Goal: Task Accomplishment & Management: Manage account settings

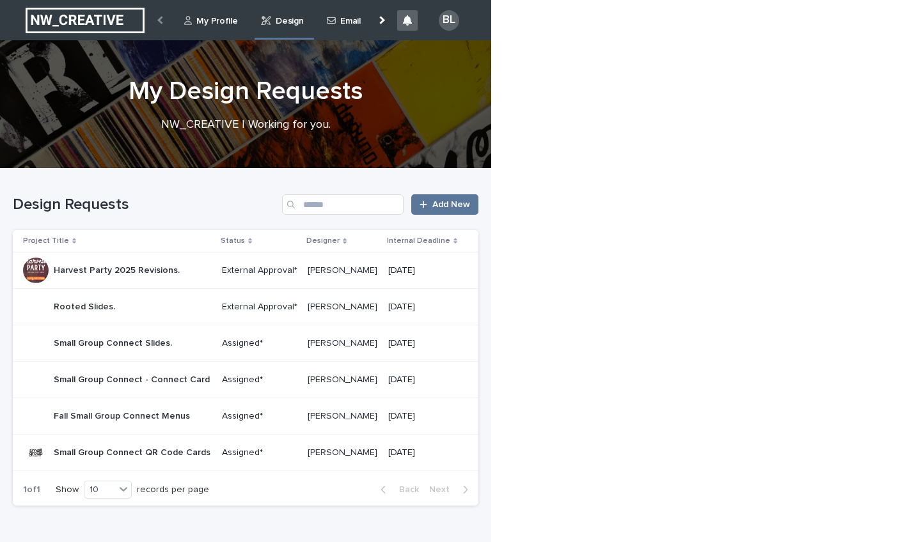
click at [234, 310] on p "External Approval*" at bounding box center [260, 307] width 76 height 11
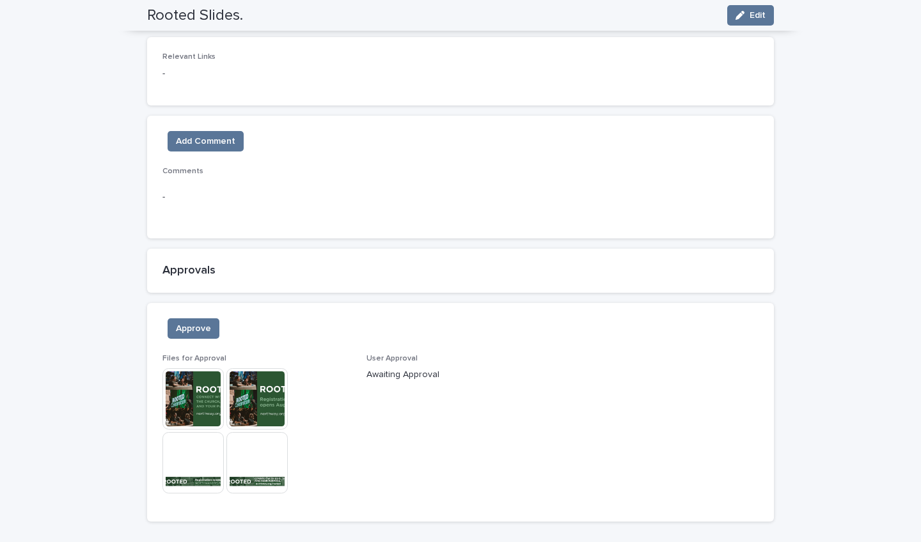
scroll to position [629, 0]
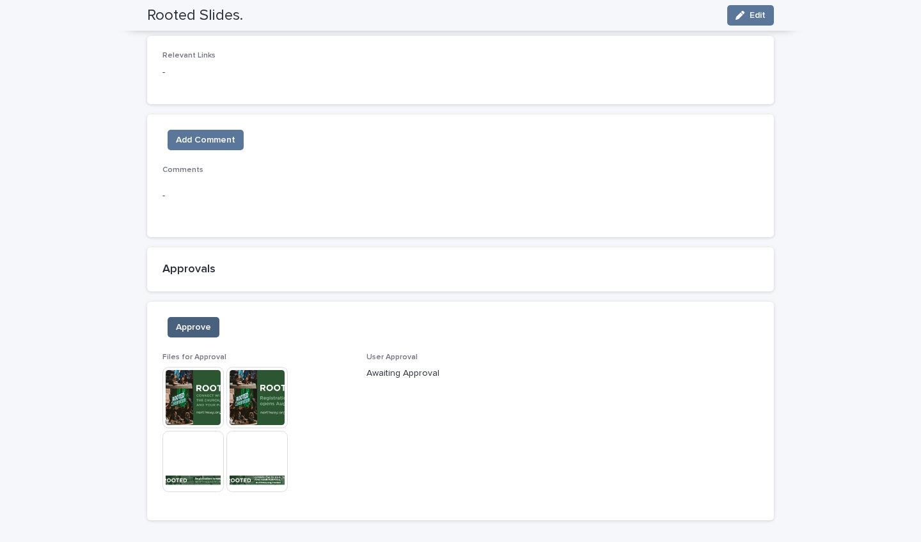
click at [180, 326] on span "Approve" at bounding box center [193, 327] width 35 height 13
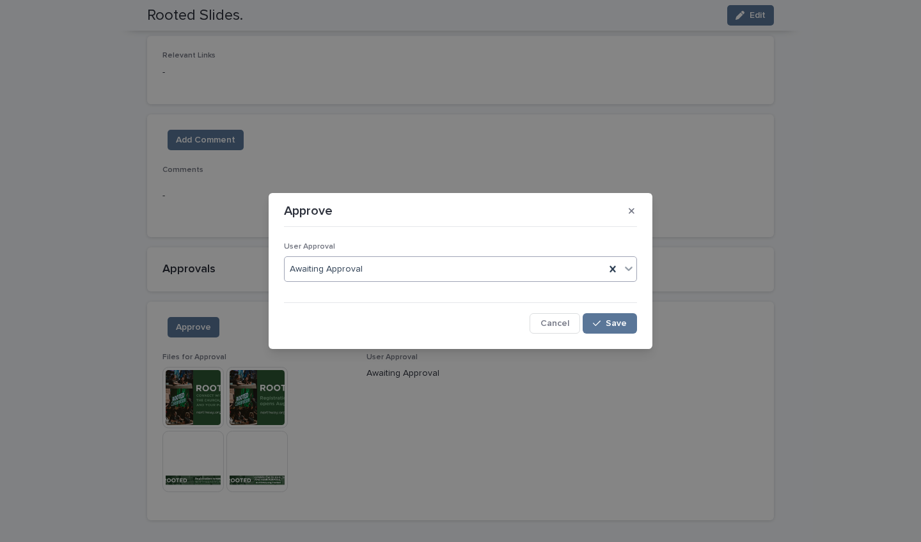
click at [453, 268] on icon at bounding box center [628, 268] width 13 height 13
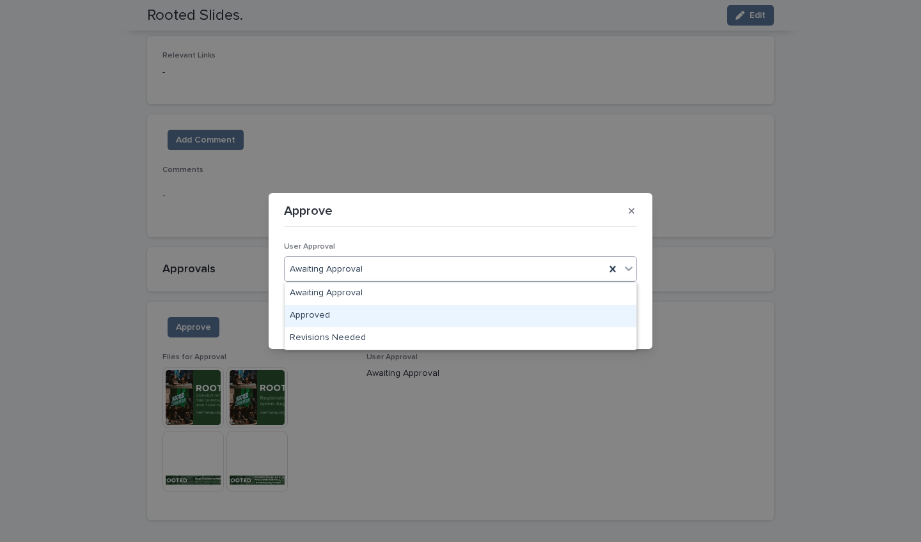
click at [338, 318] on div "Approved" at bounding box center [461, 316] width 352 height 22
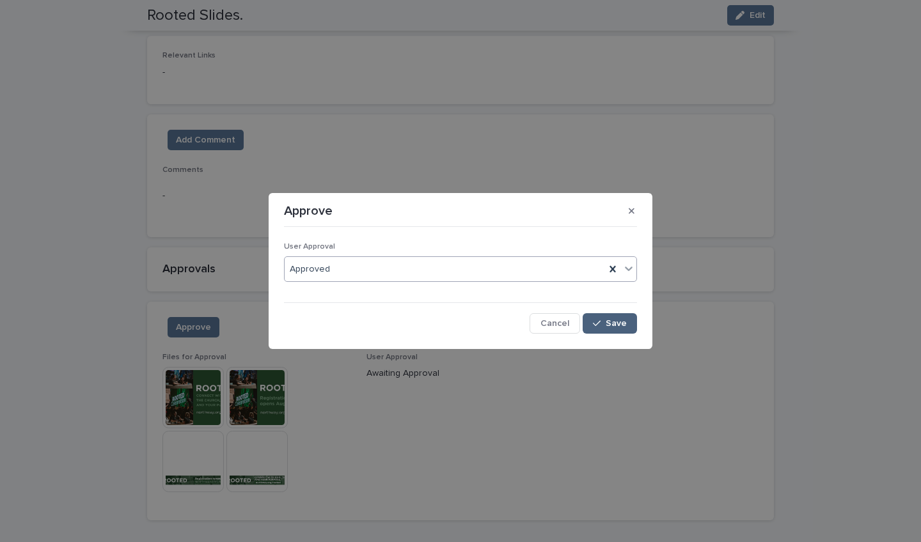
click at [453, 325] on span "Save" at bounding box center [616, 323] width 21 height 9
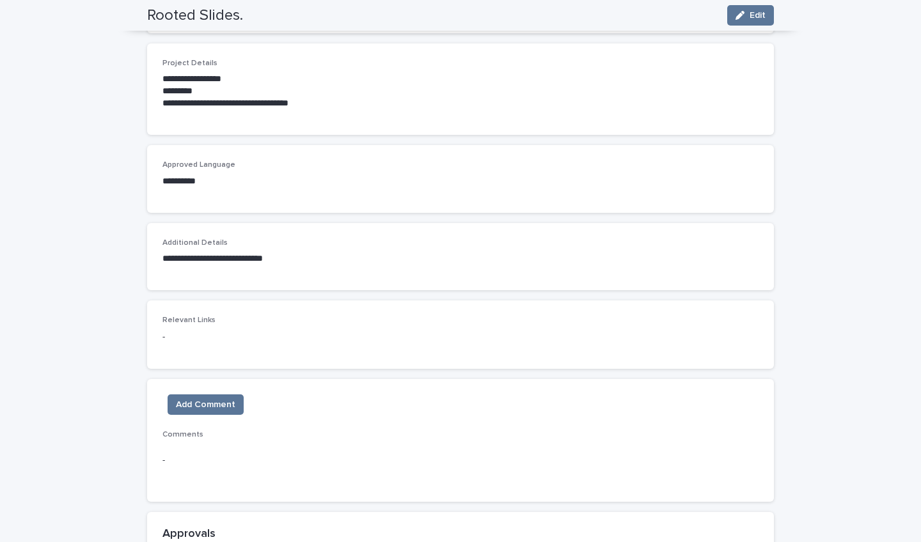
scroll to position [404, 0]
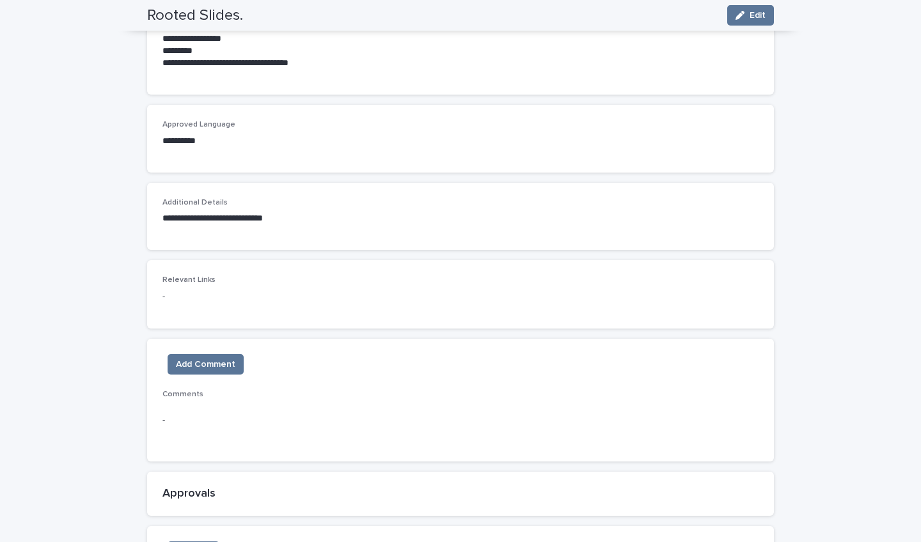
click at [179, 391] on span "Comments" at bounding box center [182, 395] width 41 height 8
click at [178, 391] on span "Comments" at bounding box center [182, 395] width 41 height 8
click at [188, 366] on span "Add Comment" at bounding box center [205, 364] width 59 height 13
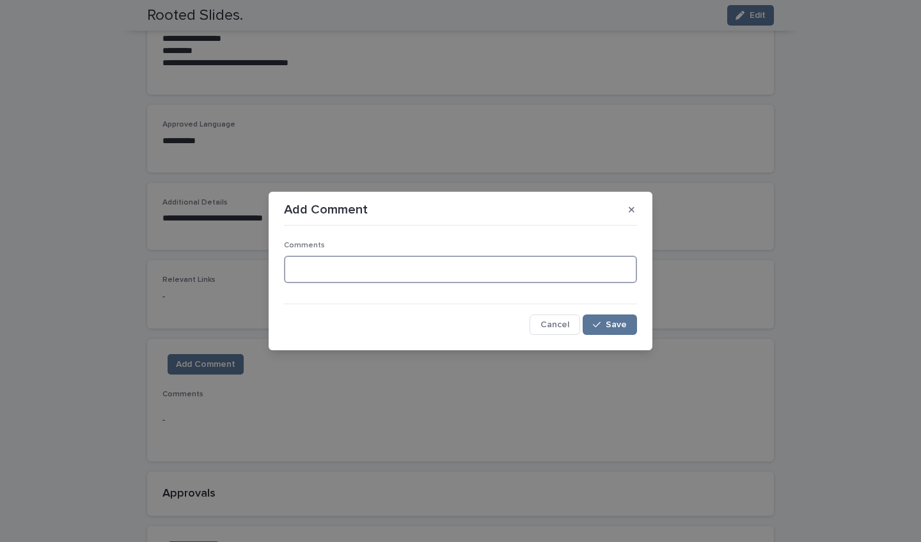
click at [293, 262] on textarea at bounding box center [460, 269] width 353 height 27
type textarea "**********"
click at [453, 324] on icon "button" at bounding box center [597, 325] width 8 height 6
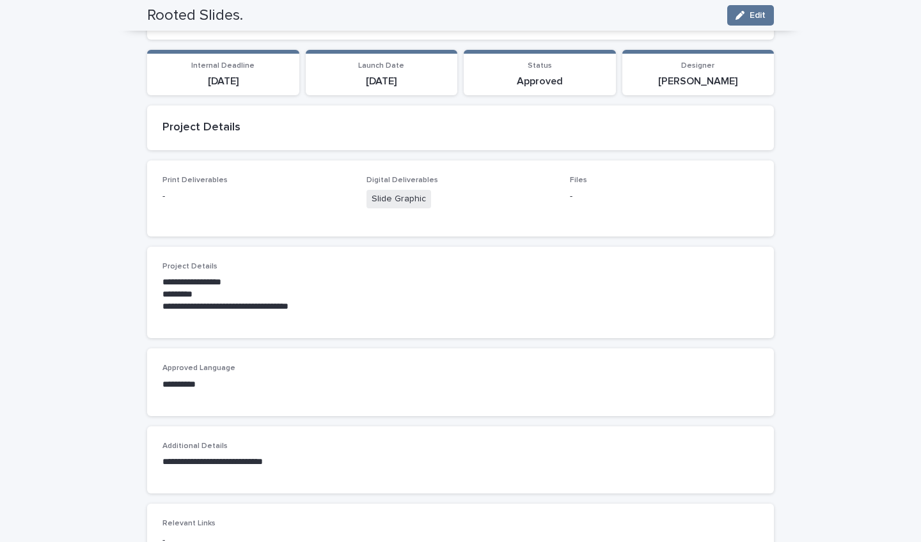
scroll to position [0, 0]
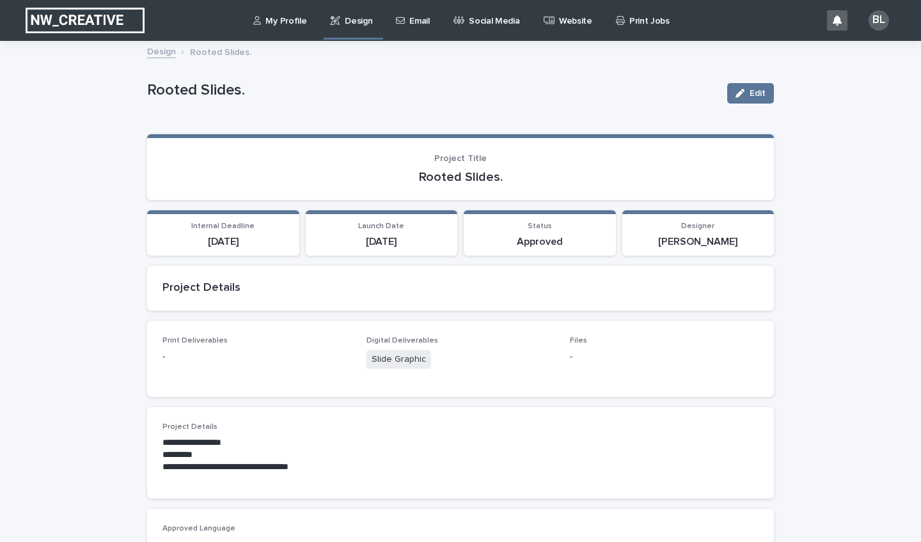
click at [340, 23] on div "Design" at bounding box center [353, 13] width 49 height 27
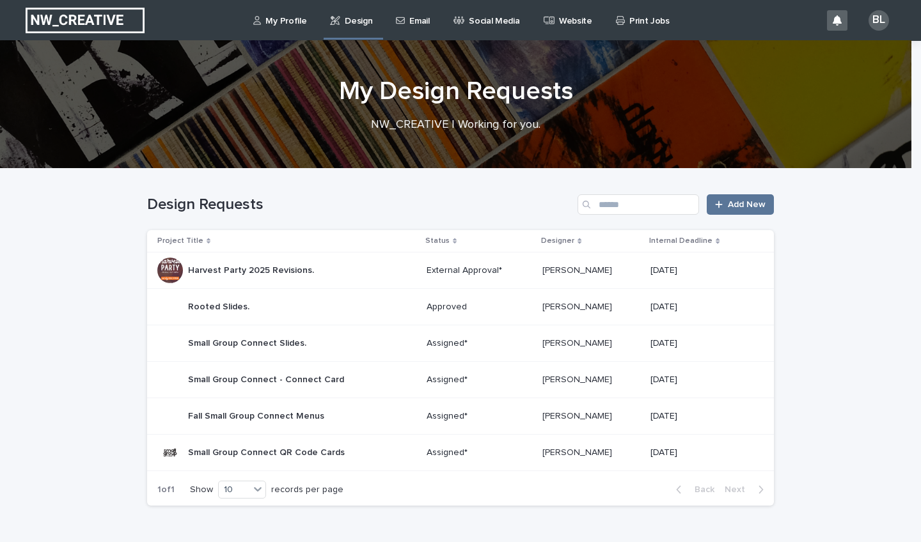
click at [246, 270] on p "Harvest Party 2025 Revisions." at bounding box center [252, 269] width 129 height 13
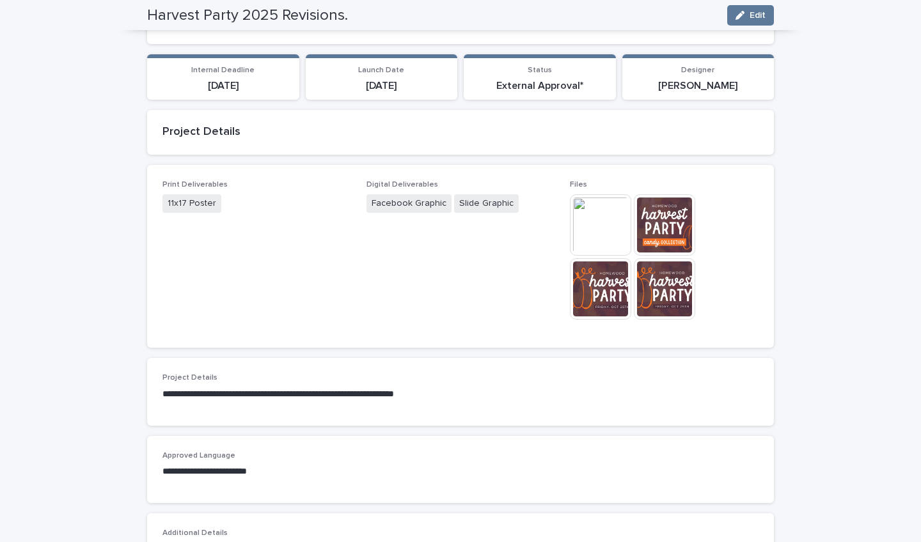
scroll to position [160, 0]
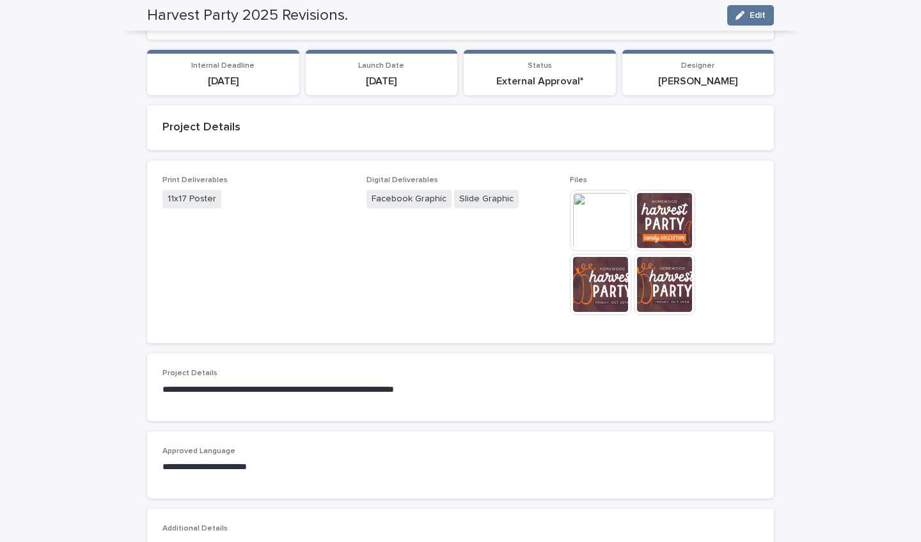
click at [453, 229] on img at bounding box center [664, 220] width 61 height 61
click at [453, 229] on picture at bounding box center [460, 254] width 460 height 224
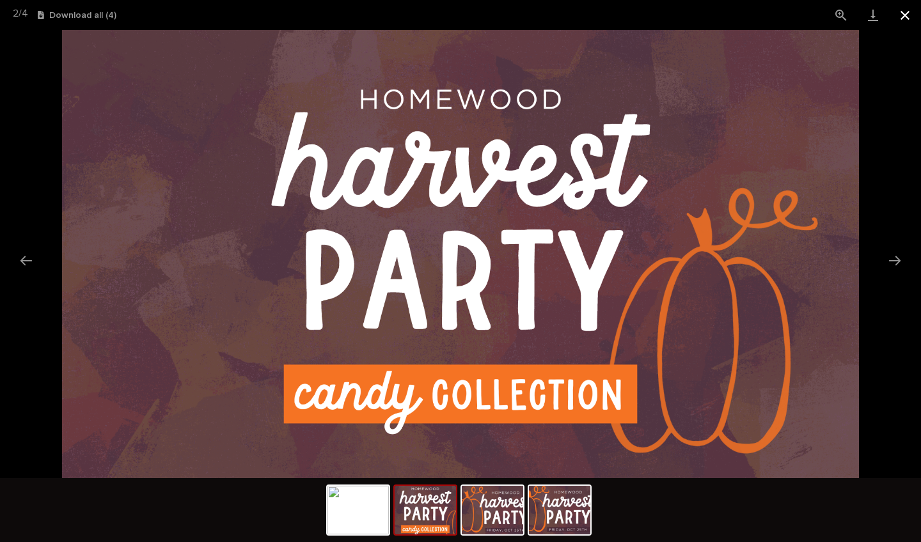
click at [453, 14] on button "Close gallery" at bounding box center [905, 15] width 32 height 30
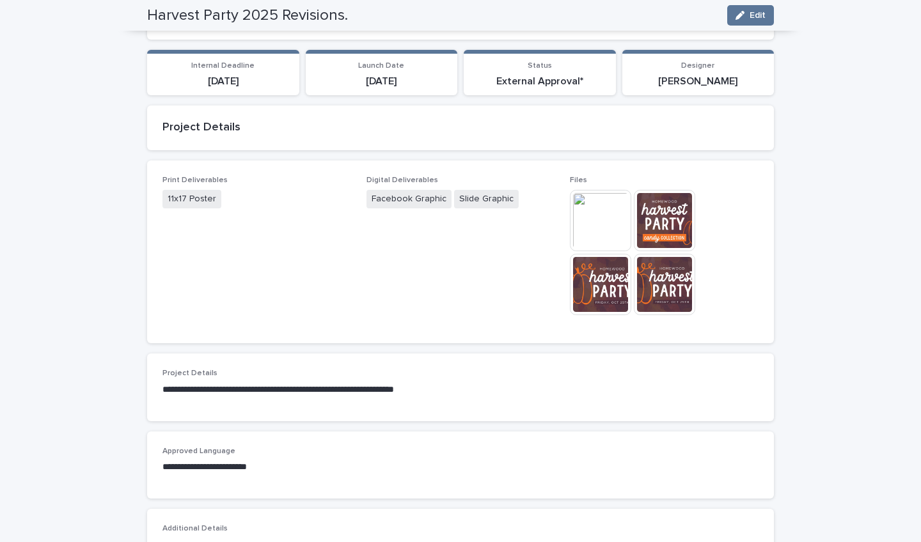
click at [453, 218] on img at bounding box center [664, 220] width 61 height 61
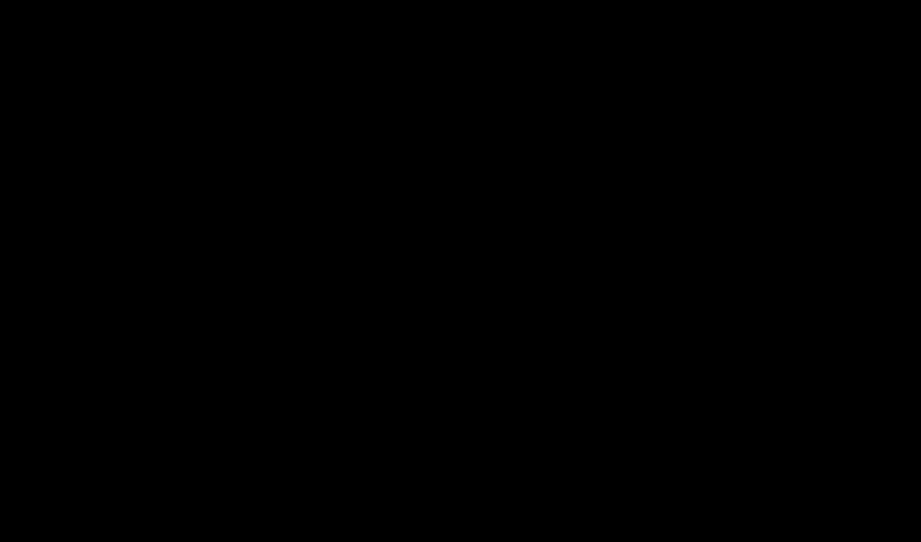
click at [453, 218] on img at bounding box center [460, 254] width 797 height 448
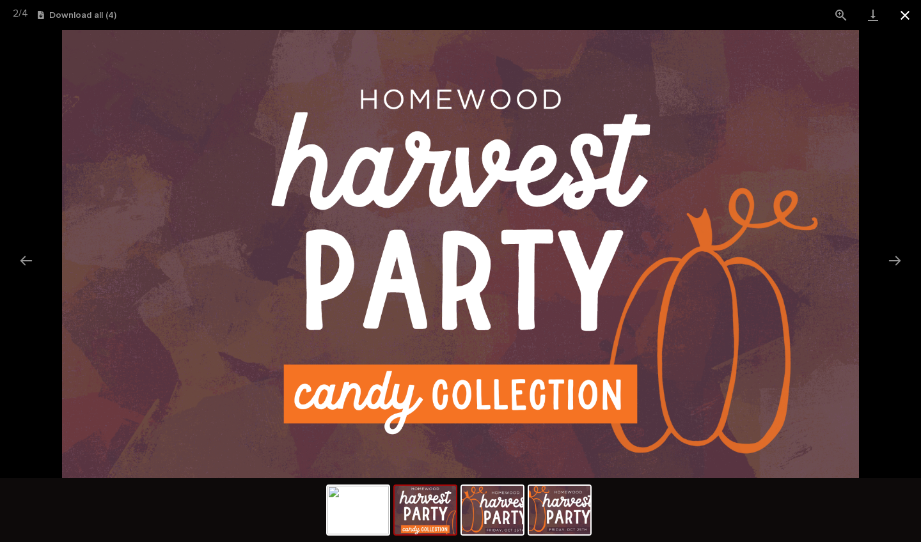
click at [453, 17] on button "Close gallery" at bounding box center [905, 15] width 32 height 30
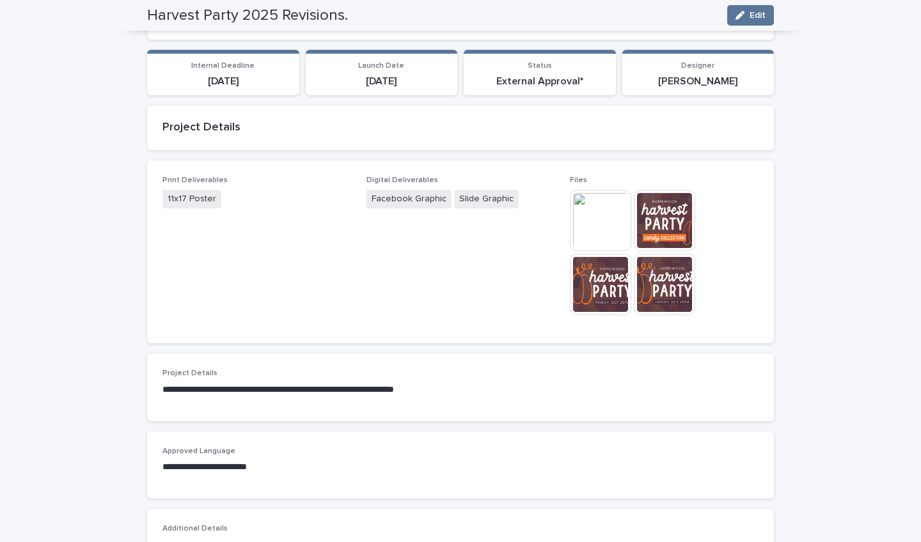
click at [453, 269] on img at bounding box center [600, 284] width 61 height 61
click at [453, 269] on img at bounding box center [461, 254] width 384 height 201
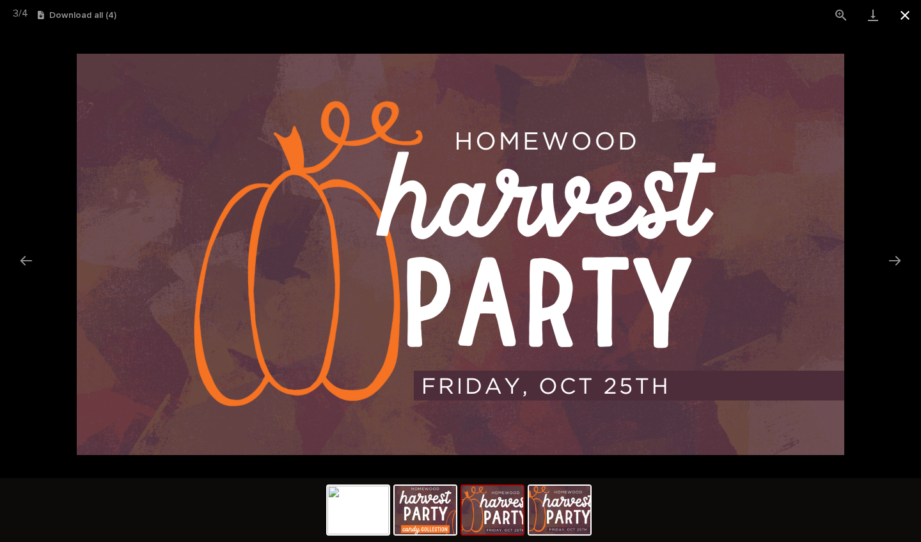
click at [453, 16] on button "Close gallery" at bounding box center [905, 15] width 32 height 30
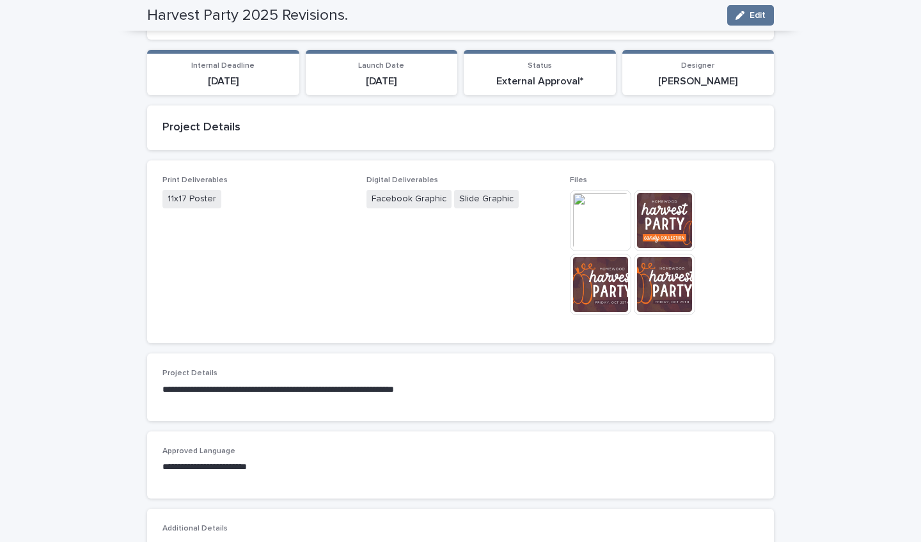
click at [453, 269] on img at bounding box center [664, 284] width 61 height 61
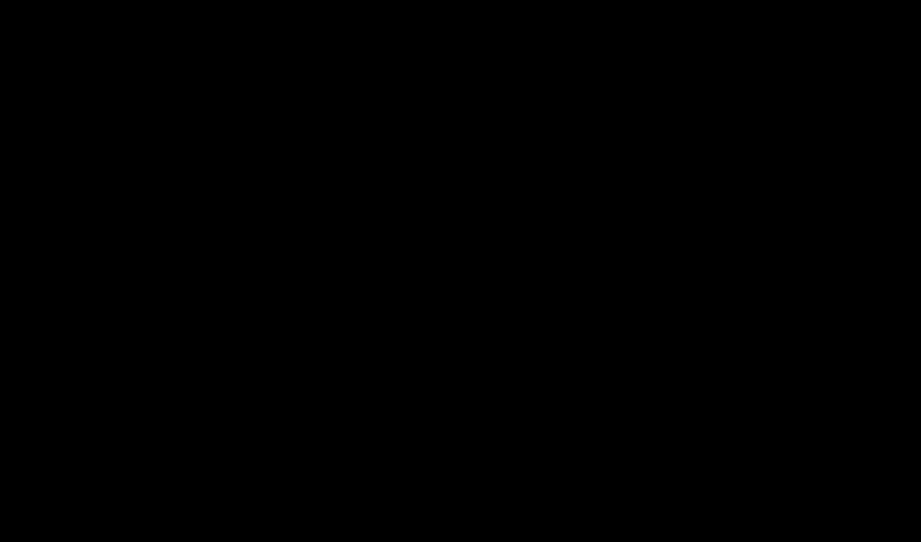
click at [453, 269] on img at bounding box center [460, 254] width 797 height 448
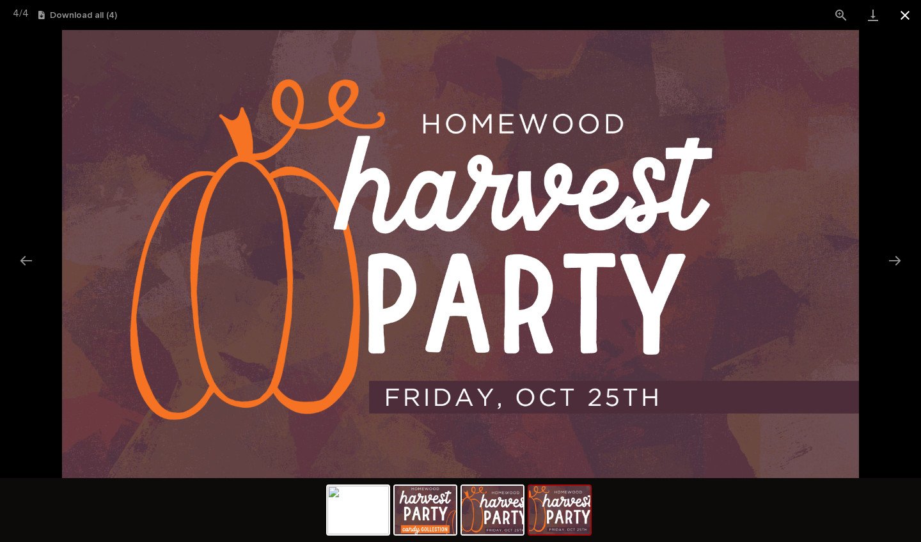
click at [453, 13] on button "Close gallery" at bounding box center [905, 15] width 32 height 30
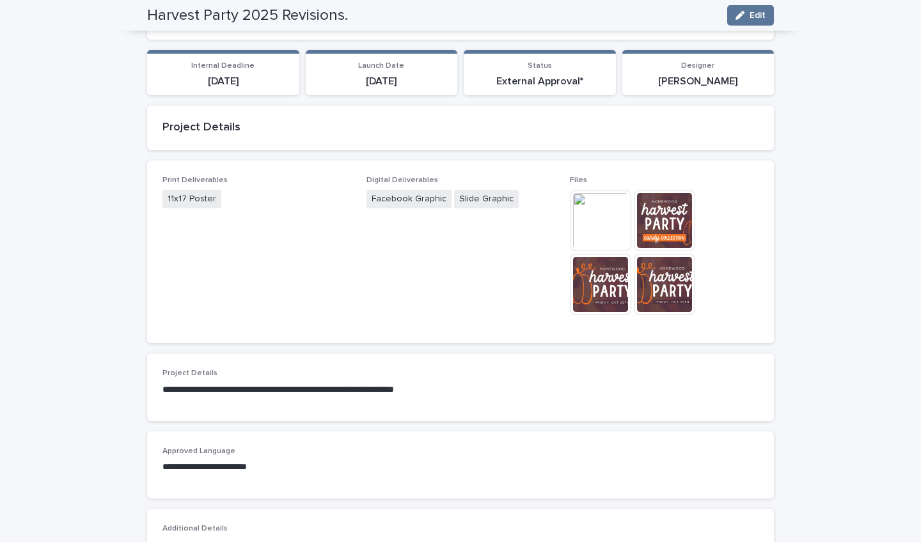
click at [453, 212] on img at bounding box center [600, 220] width 61 height 61
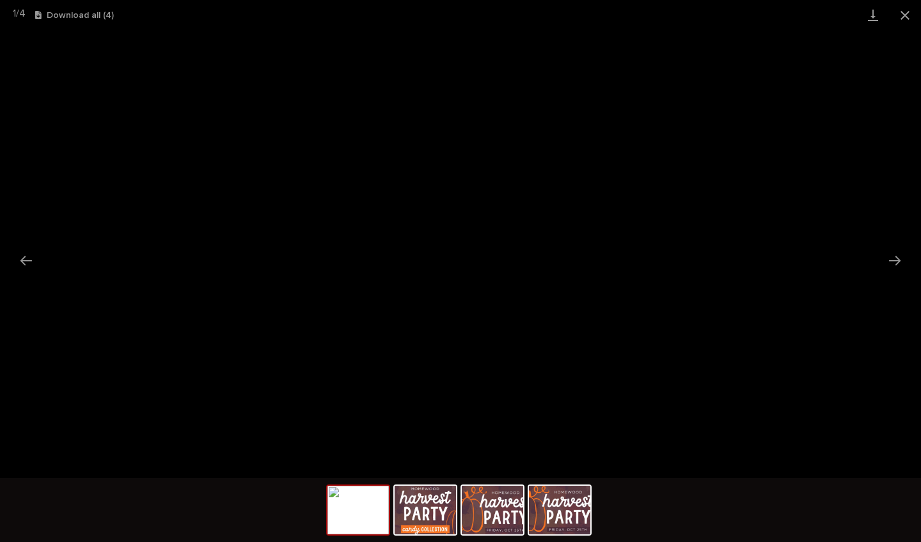
scroll to position [0, 0]
click at [453, 8] on button "Close gallery" at bounding box center [905, 15] width 32 height 30
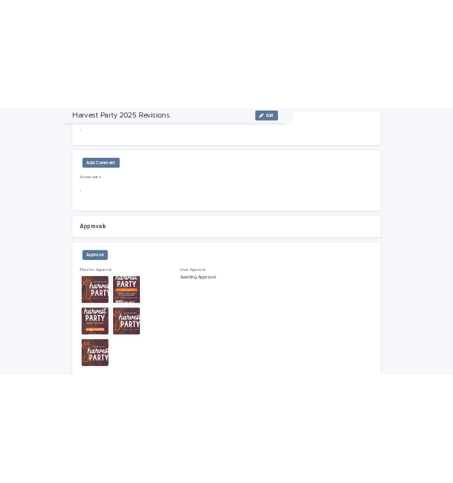
scroll to position [65, 0]
